Goal: Entertainment & Leisure: Consume media (video, audio)

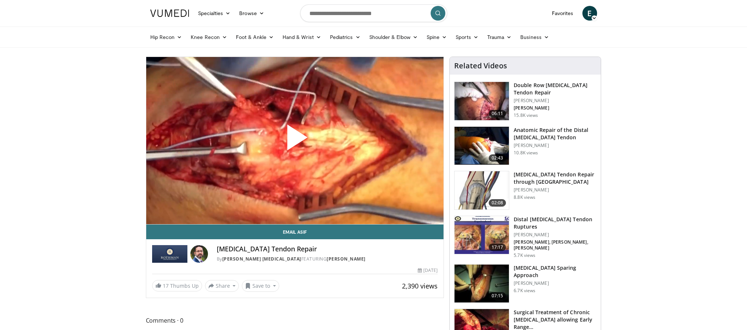
click at [295, 140] on span "Video Player" at bounding box center [295, 140] width 0 height 0
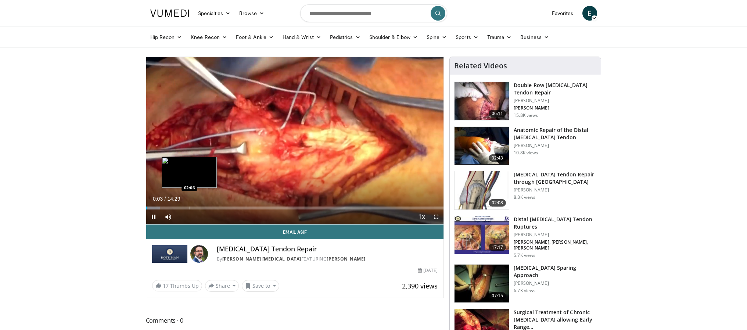
click at [190, 208] on div "Progress Bar" at bounding box center [190, 207] width 1 height 3
click at [437, 218] on span "Video Player" at bounding box center [436, 216] width 15 height 15
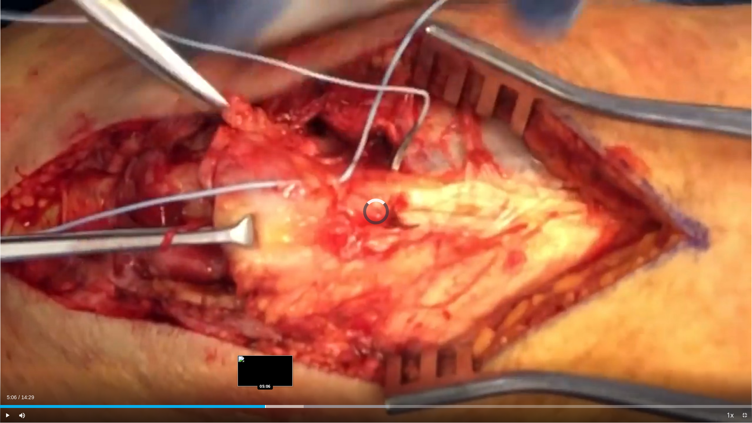
click at [265, 330] on div "Progress Bar" at bounding box center [265, 406] width 1 height 3
click at [235, 330] on div "Progress Bar" at bounding box center [235, 406] width 1 height 3
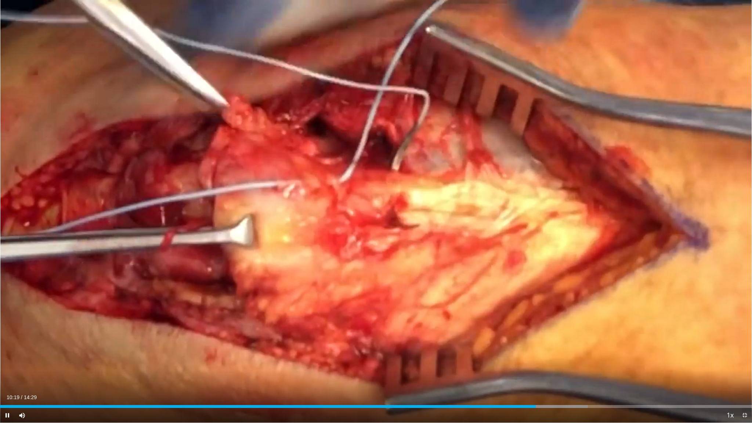
click at [498, 330] on div "Current Time 10:19 / Duration 14:29 Pause Skip Backward Skip Forward Mute Loade…" at bounding box center [376, 415] width 752 height 15
click at [492, 330] on div "Progress Bar" at bounding box center [492, 406] width 1 height 3
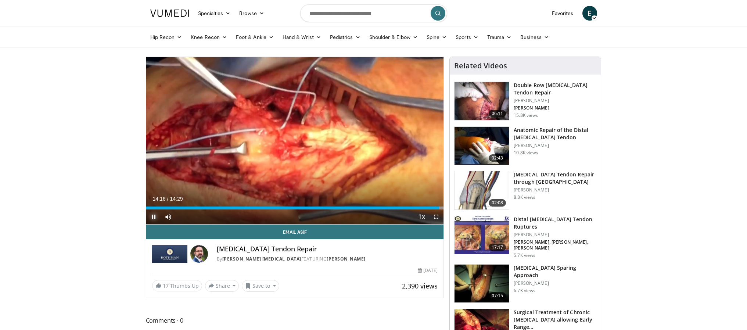
click at [156, 215] on span "Video Player" at bounding box center [153, 216] width 15 height 15
click at [486, 94] on img at bounding box center [482, 101] width 54 height 38
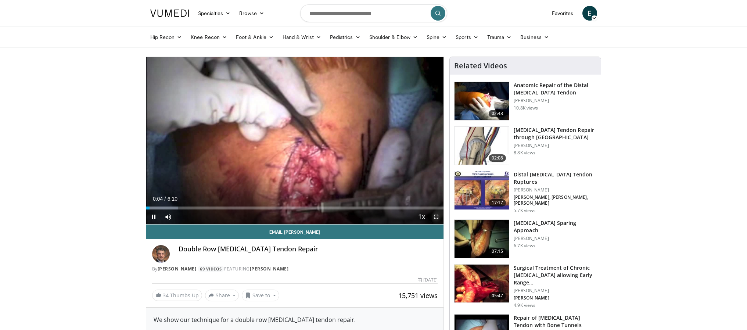
click at [437, 216] on span "Video Player" at bounding box center [436, 216] width 15 height 15
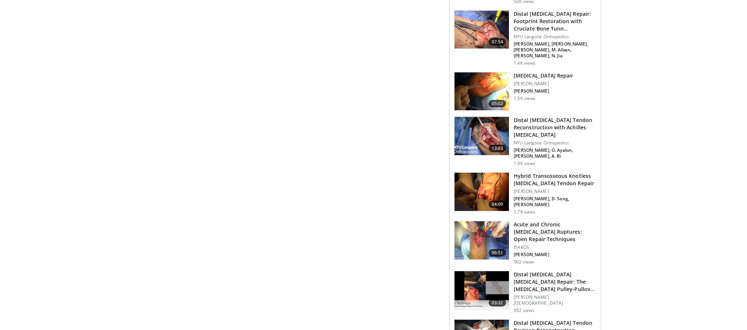
scroll to position [664, 0]
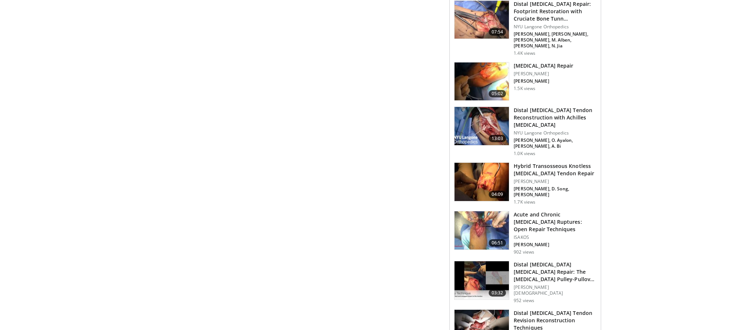
click at [485, 261] on img at bounding box center [482, 280] width 54 height 38
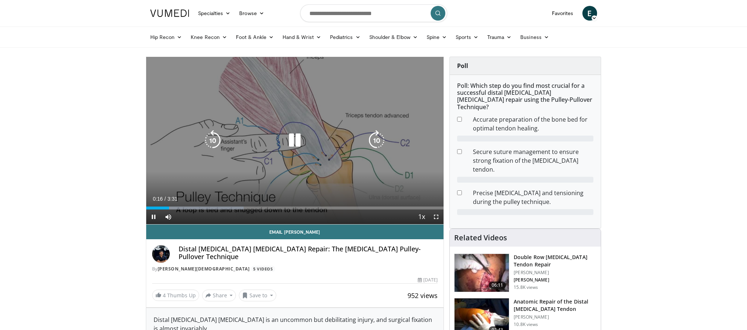
click at [294, 143] on icon "Video Player" at bounding box center [294, 140] width 21 height 21
